Goal: Task Accomplishment & Management: Manage account settings

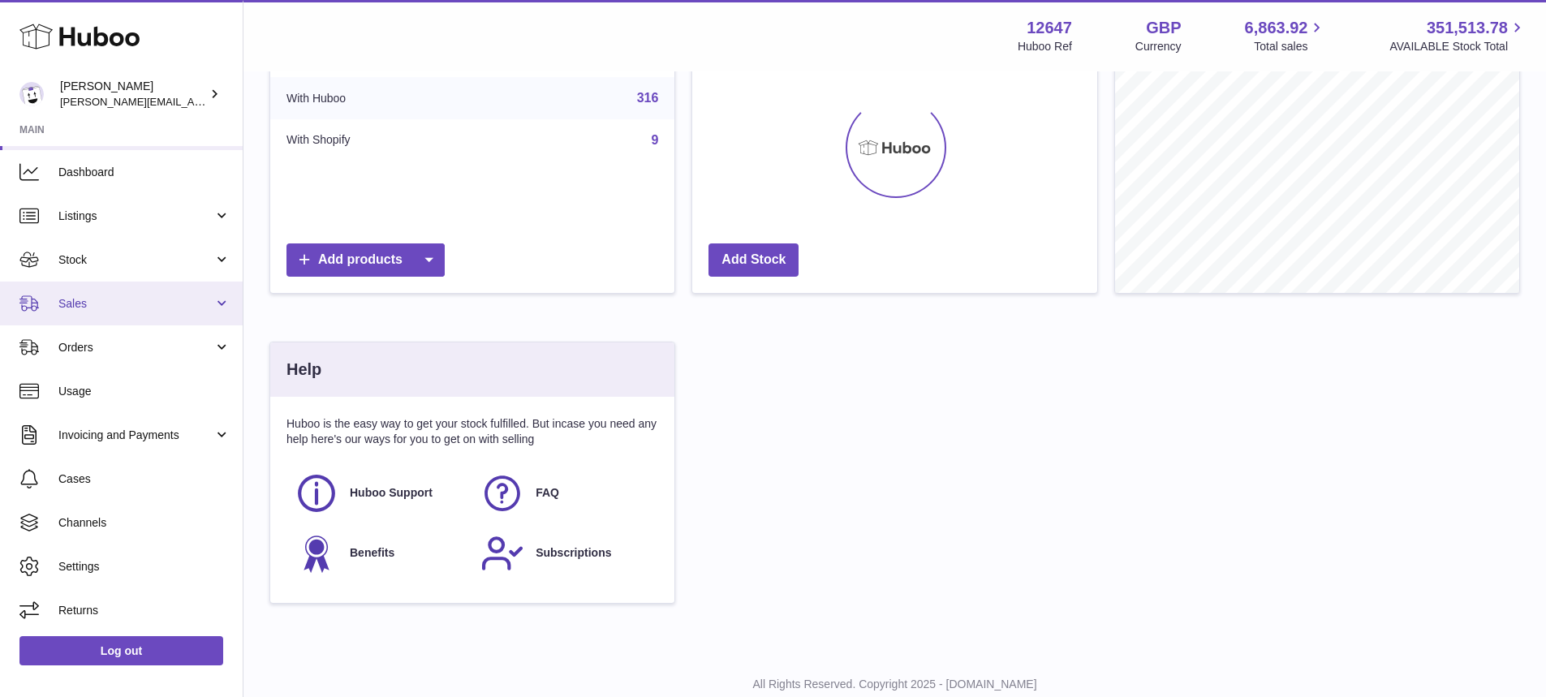
scroll to position [364, 0]
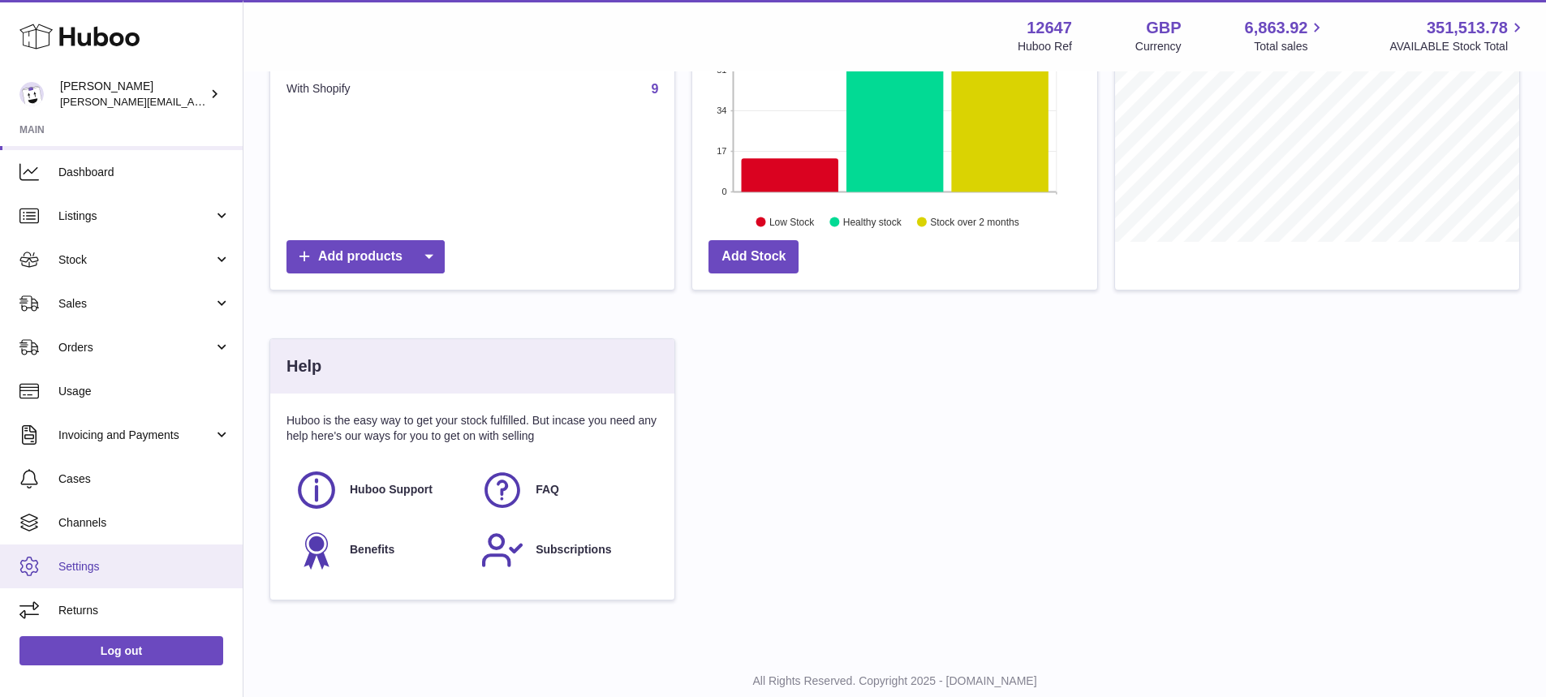
click at [153, 565] on span "Settings" at bounding box center [144, 566] width 172 height 15
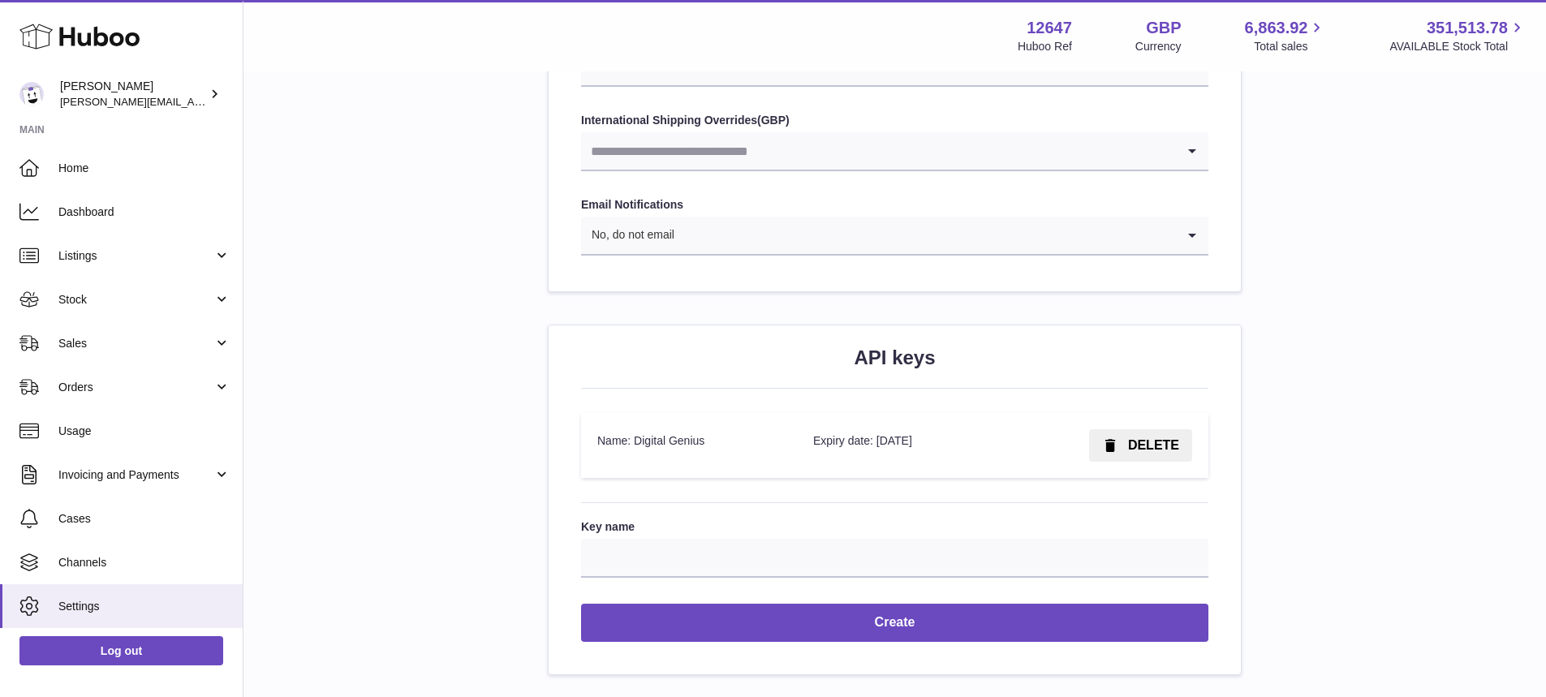
scroll to position [1829, 0]
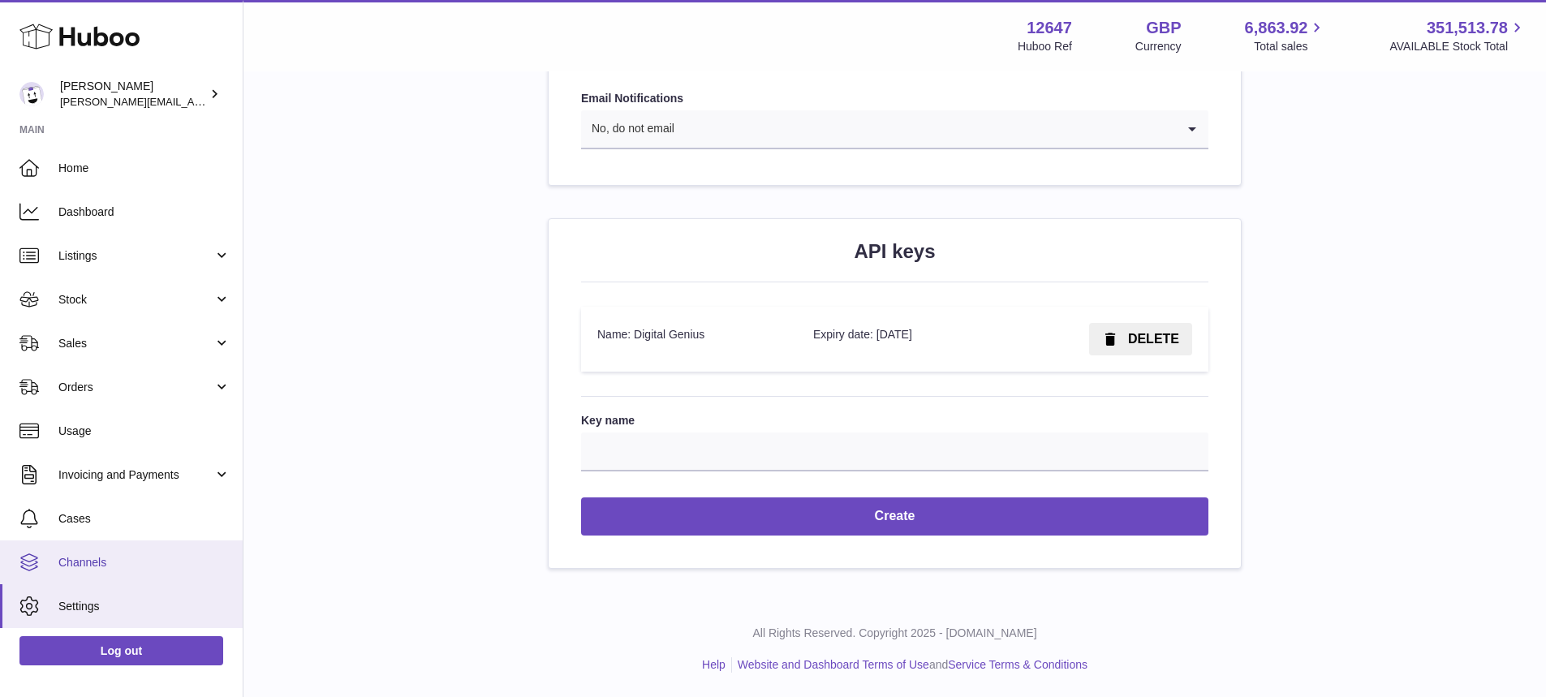
click at [161, 556] on span "Channels" at bounding box center [144, 562] width 172 height 15
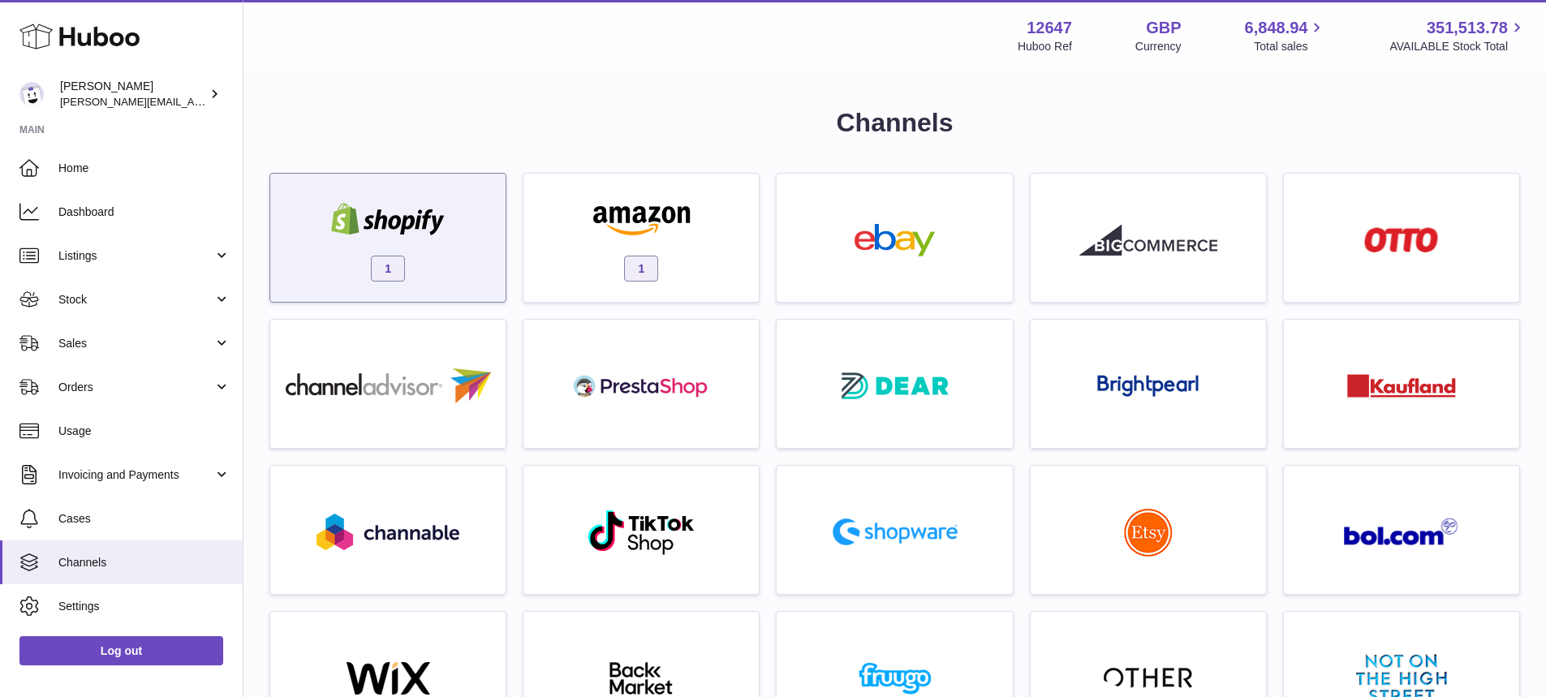
click at [453, 210] on img at bounding box center [388, 219] width 138 height 32
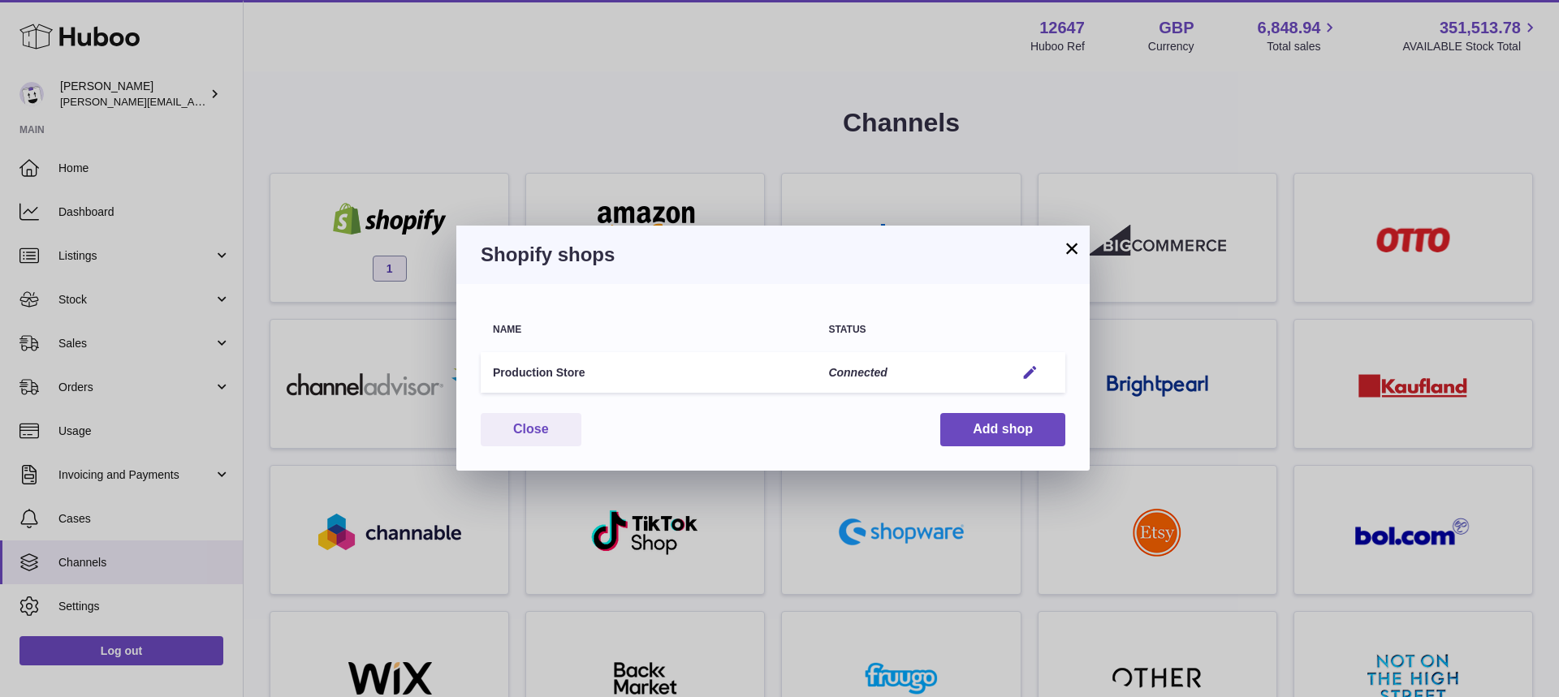
click at [1073, 242] on button "×" at bounding box center [1071, 248] width 19 height 19
